Goal: Task Accomplishment & Management: Manage account settings

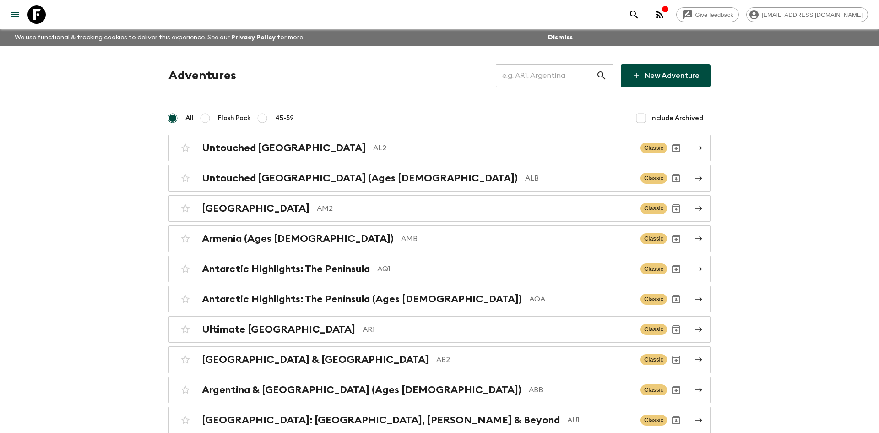
click at [553, 76] on input "text" at bounding box center [546, 76] width 100 height 26
type input "it6"
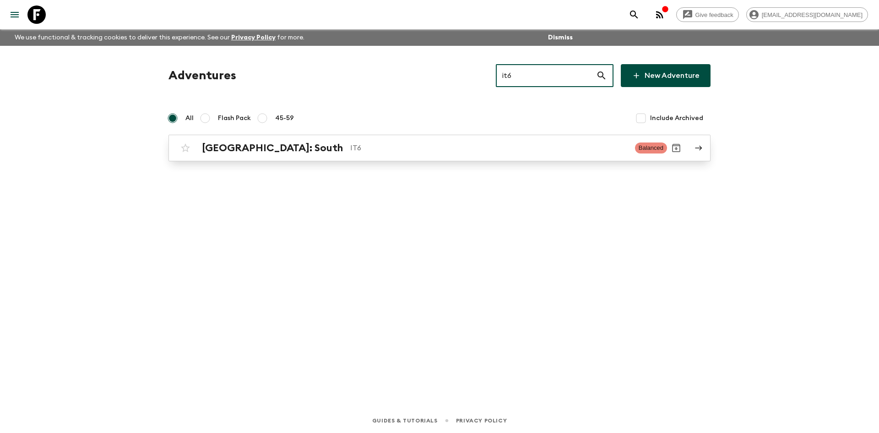
click at [350, 146] on p "IT6" at bounding box center [488, 147] width 277 height 11
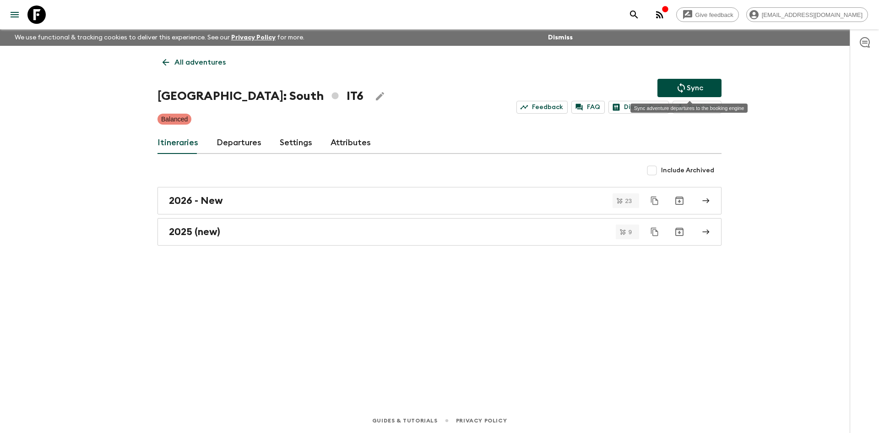
click at [673, 88] on button "Sync" at bounding box center [689, 88] width 64 height 18
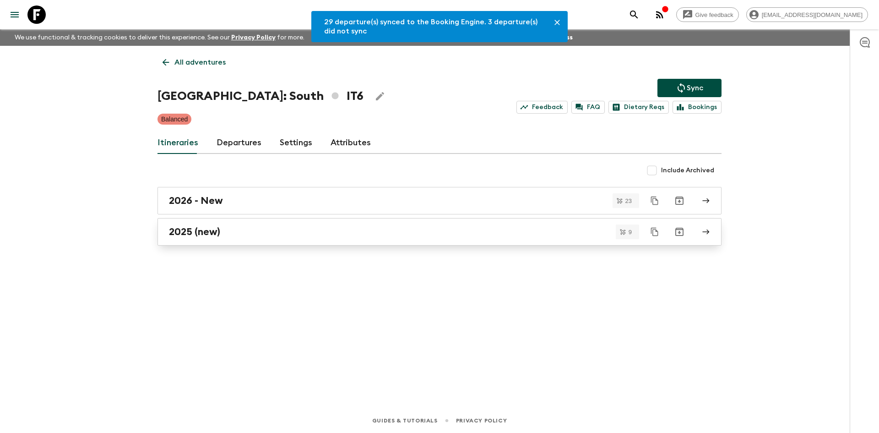
click at [211, 229] on h2 "2025 (new)" at bounding box center [194, 232] width 51 height 12
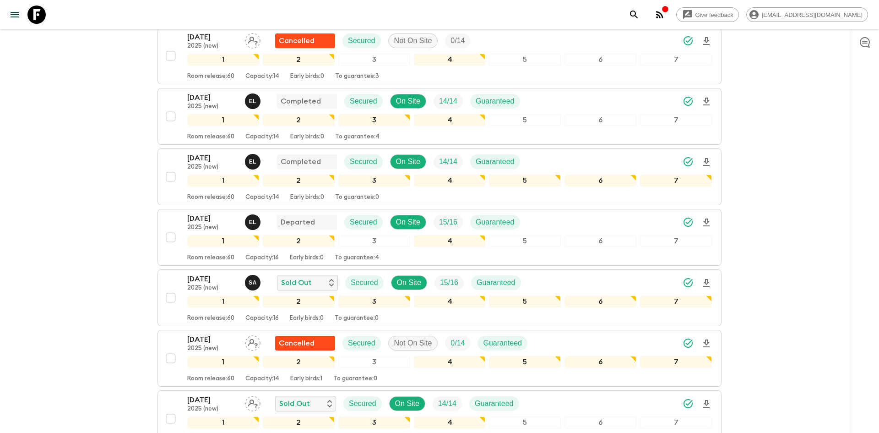
scroll to position [248, 0]
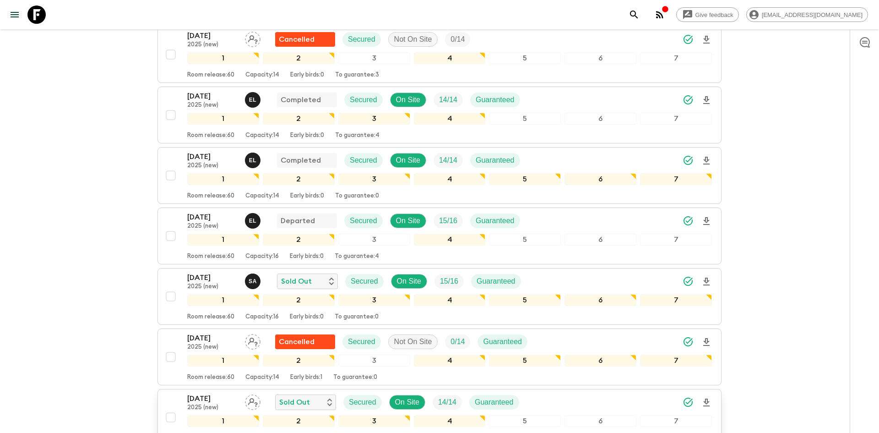
click at [555, 393] on div "[DATE] 2025 (new) Sold Out Secured On Site 14 / 14 Guaranteed" at bounding box center [449, 402] width 525 height 18
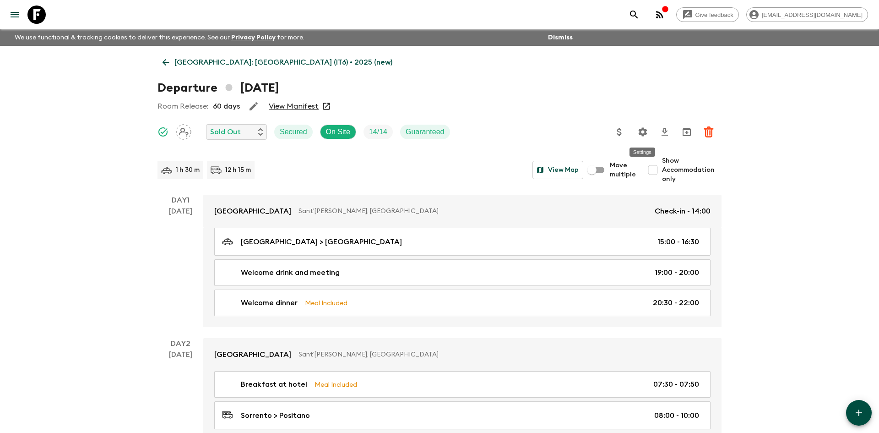
click at [642, 137] on icon "Settings" at bounding box center [642, 131] width 11 height 11
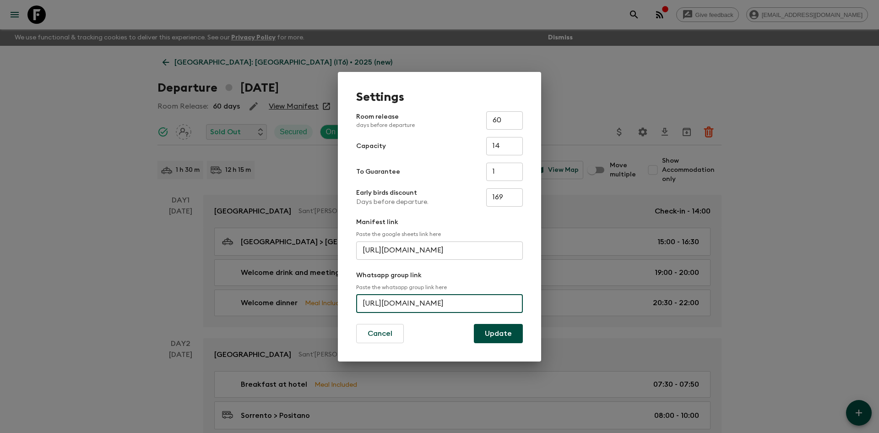
scroll to position [0, 34]
drag, startPoint x: 360, startPoint y: 304, endPoint x: 522, endPoint y: 302, distance: 162.1
click at [522, 302] on input "[URL][DOMAIN_NAME]" at bounding box center [439, 303] width 167 height 18
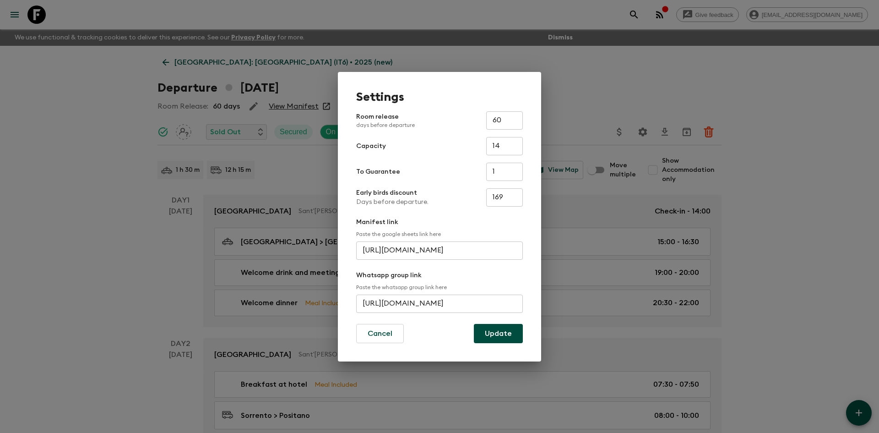
scroll to position [0, 0]
